Goal: Find specific page/section: Find specific page/section

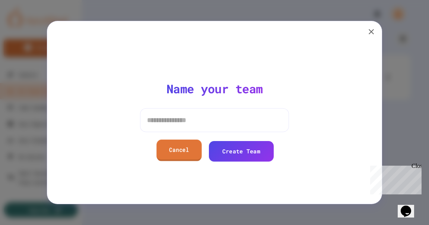
click at [176, 147] on link "Cancel" at bounding box center [178, 149] width 45 height 21
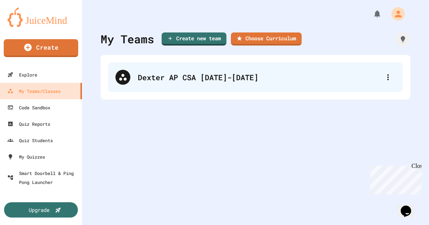
click at [213, 78] on div "Dexter AP CSA [DATE]-[DATE]" at bounding box center [259, 77] width 243 height 11
